Goal: Transaction & Acquisition: Purchase product/service

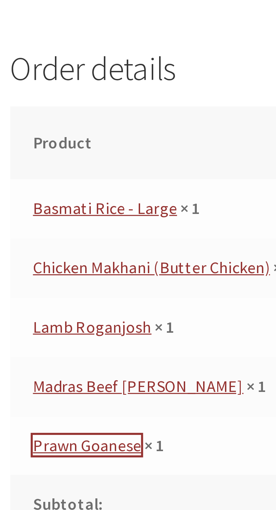
click at [120, 481] on link "Prawn Goanese" at bounding box center [105, 482] width 37 height 7
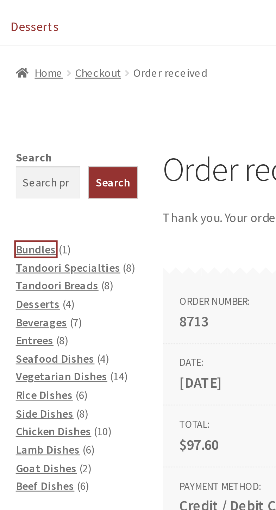
click at [31, 200] on span "Bundles" at bounding box center [24, 200] width 18 height 6
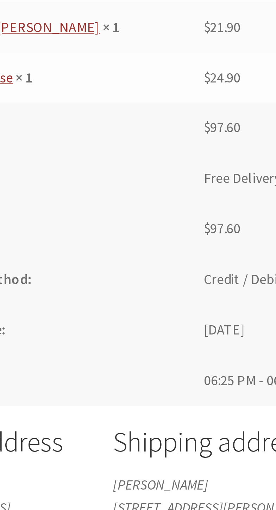
scroll to position [285, 0]
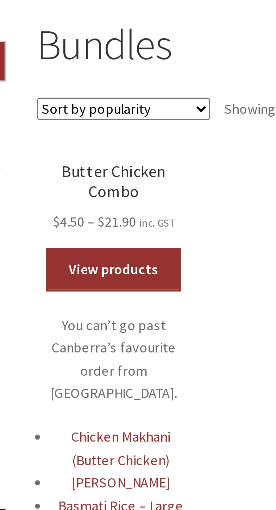
click at [117, 236] on link "View products" at bounding box center [105, 243] width 45 height 14
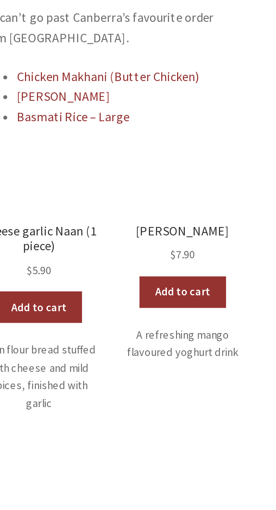
scroll to position [396, 0]
